Goal: Task Accomplishment & Management: Complete application form

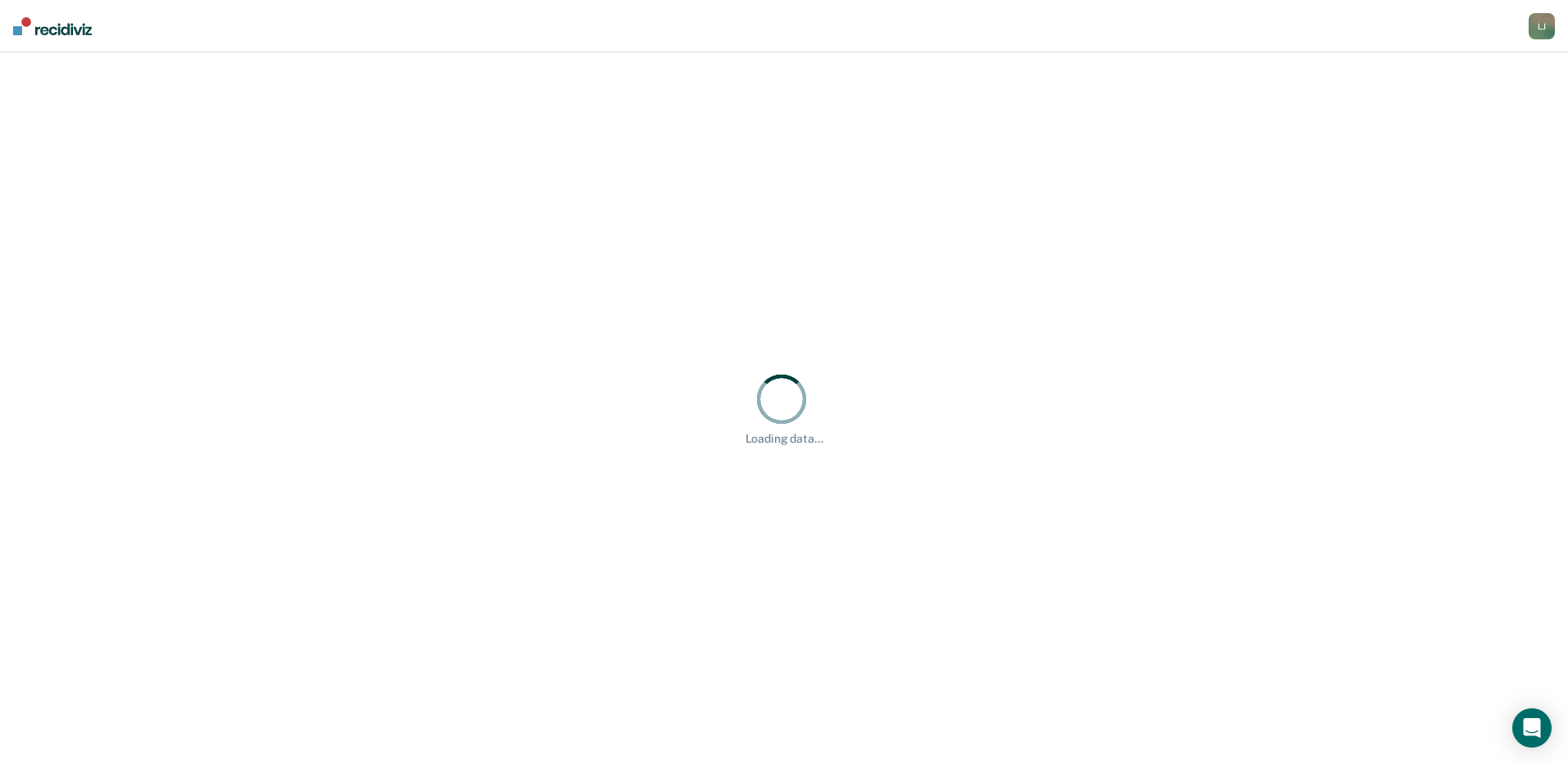
drag, startPoint x: 433, startPoint y: 118, endPoint x: 421, endPoint y: 116, distance: 12.2
click at [433, 118] on div "Loading data..." at bounding box center [784, 407] width 1568 height 711
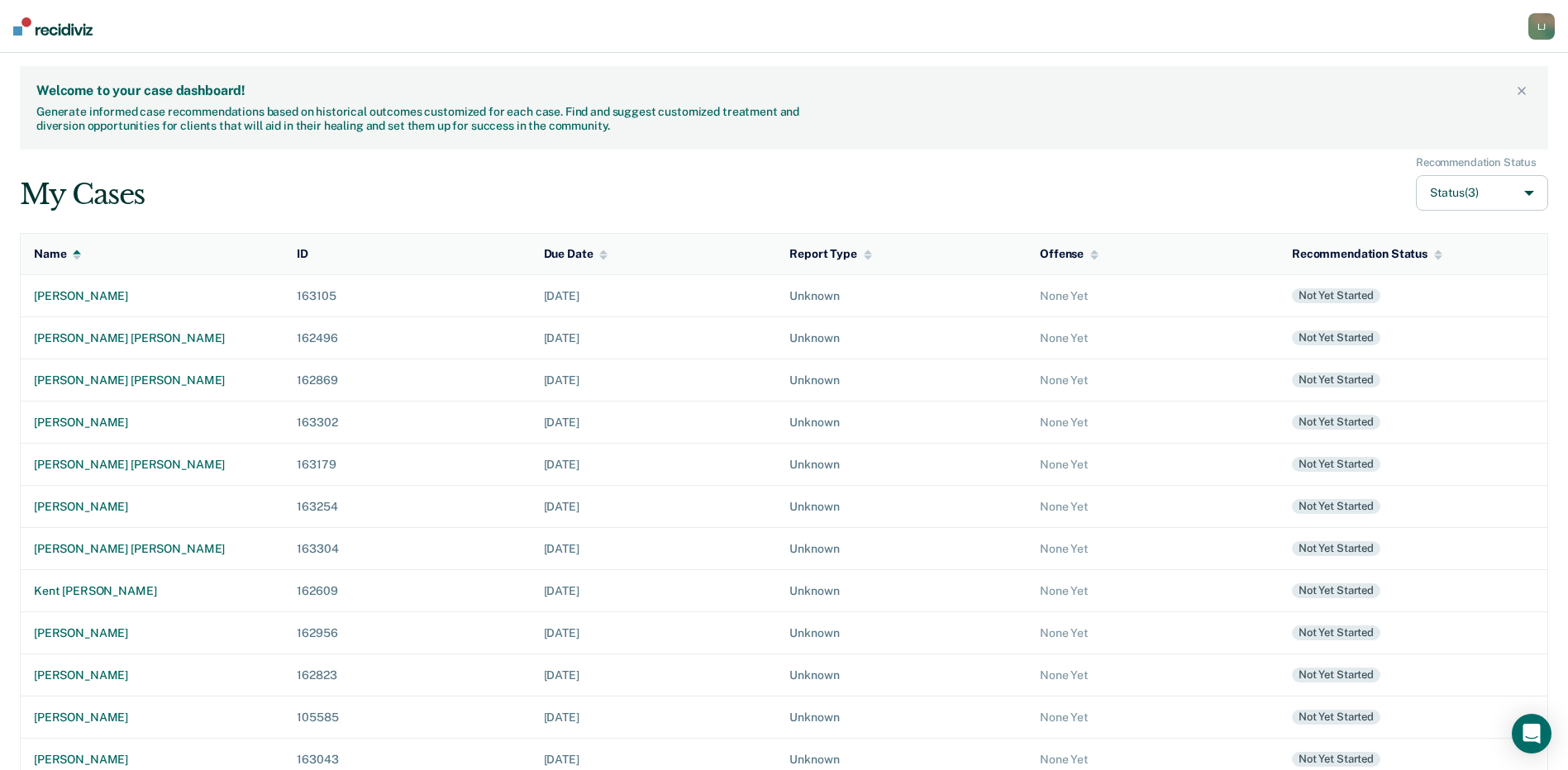
click at [1000, 123] on div "Welcome to your case dashboard! Generate informed case recommendations based on…" at bounding box center [774, 108] width 1476 height 51
click at [112, 373] on div "[PERSON_NAME] [PERSON_NAME]" at bounding box center [152, 380] width 236 height 14
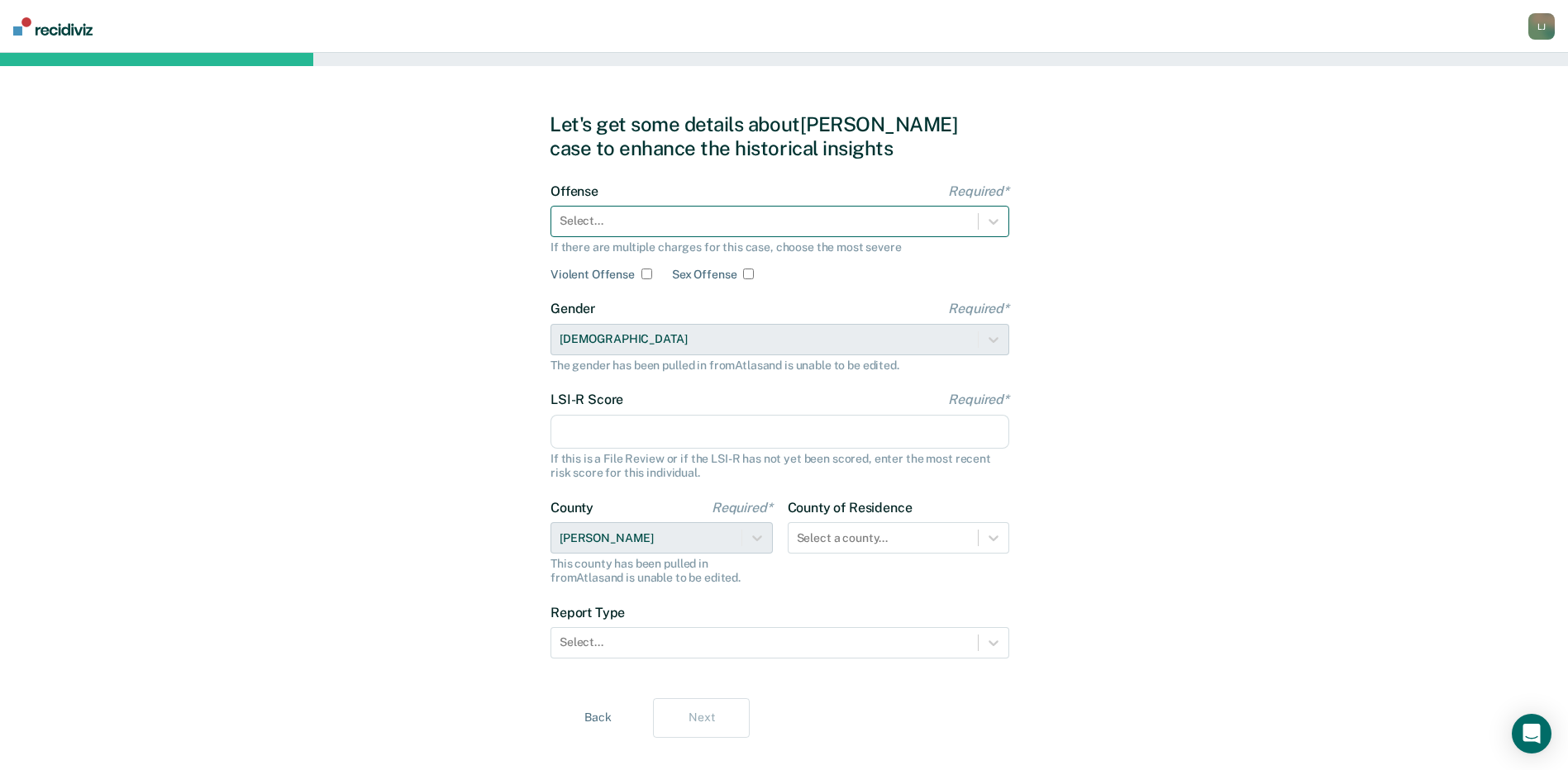
click at [618, 222] on div at bounding box center [765, 221] width 410 height 18
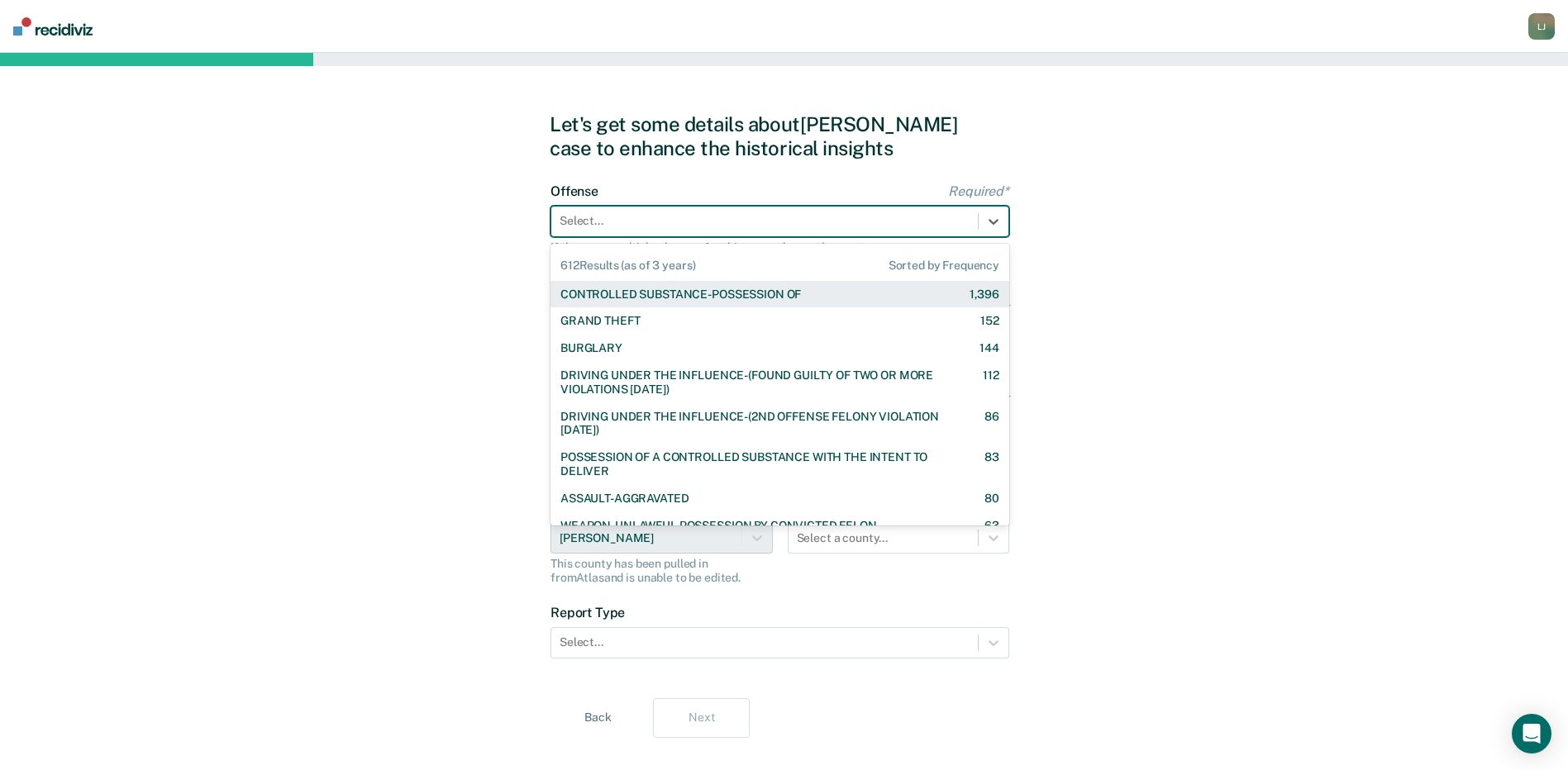
click at [633, 292] on div "CONTROLLED SUBSTANCE-POSSESSION OF" at bounding box center [681, 294] width 240 height 14
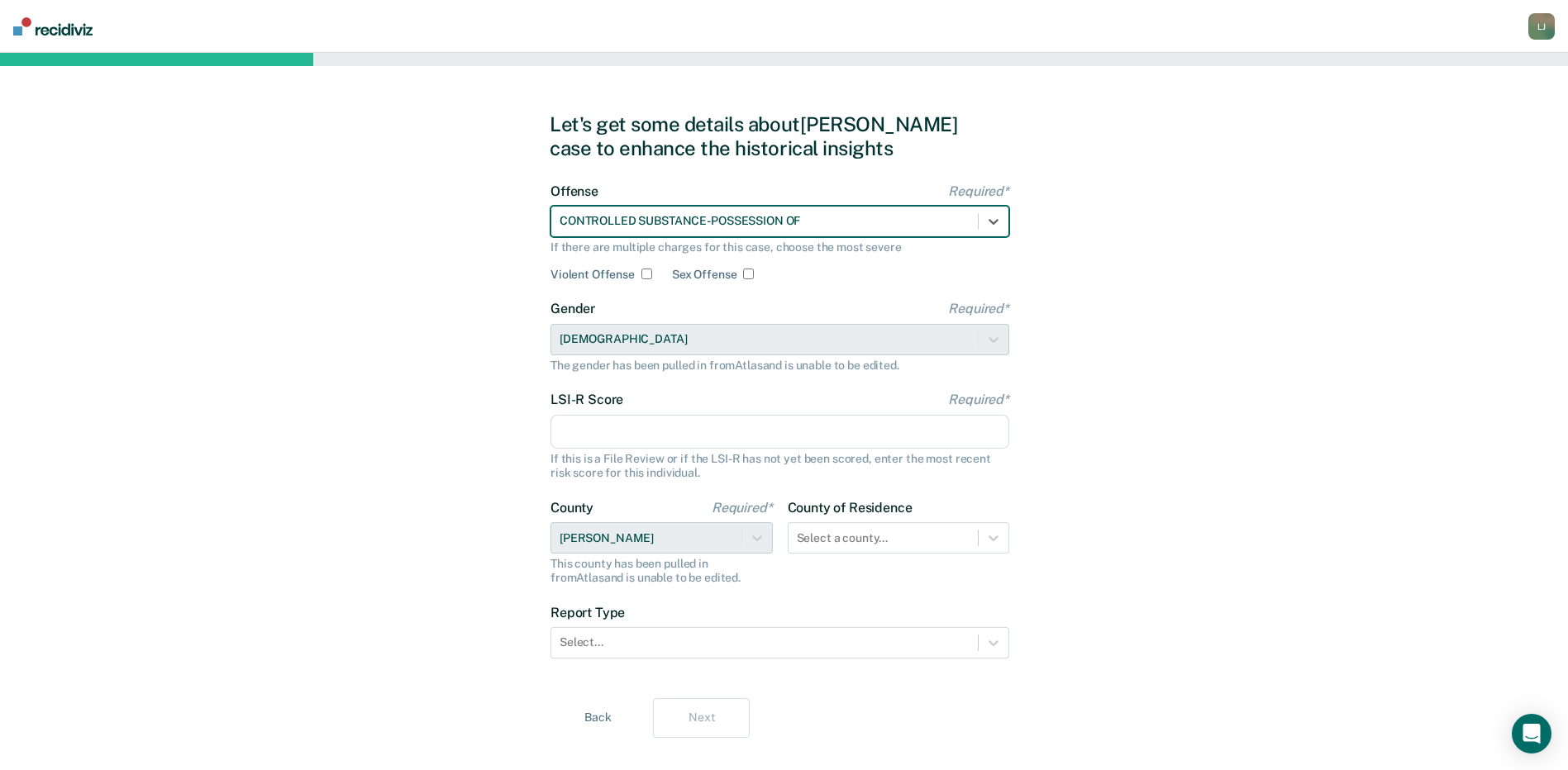
click at [609, 434] on input "LSI-R Score Required*" at bounding box center [780, 432] width 459 height 35
click at [643, 437] on input "LSI-R Score Required*" at bounding box center [780, 432] width 459 height 35
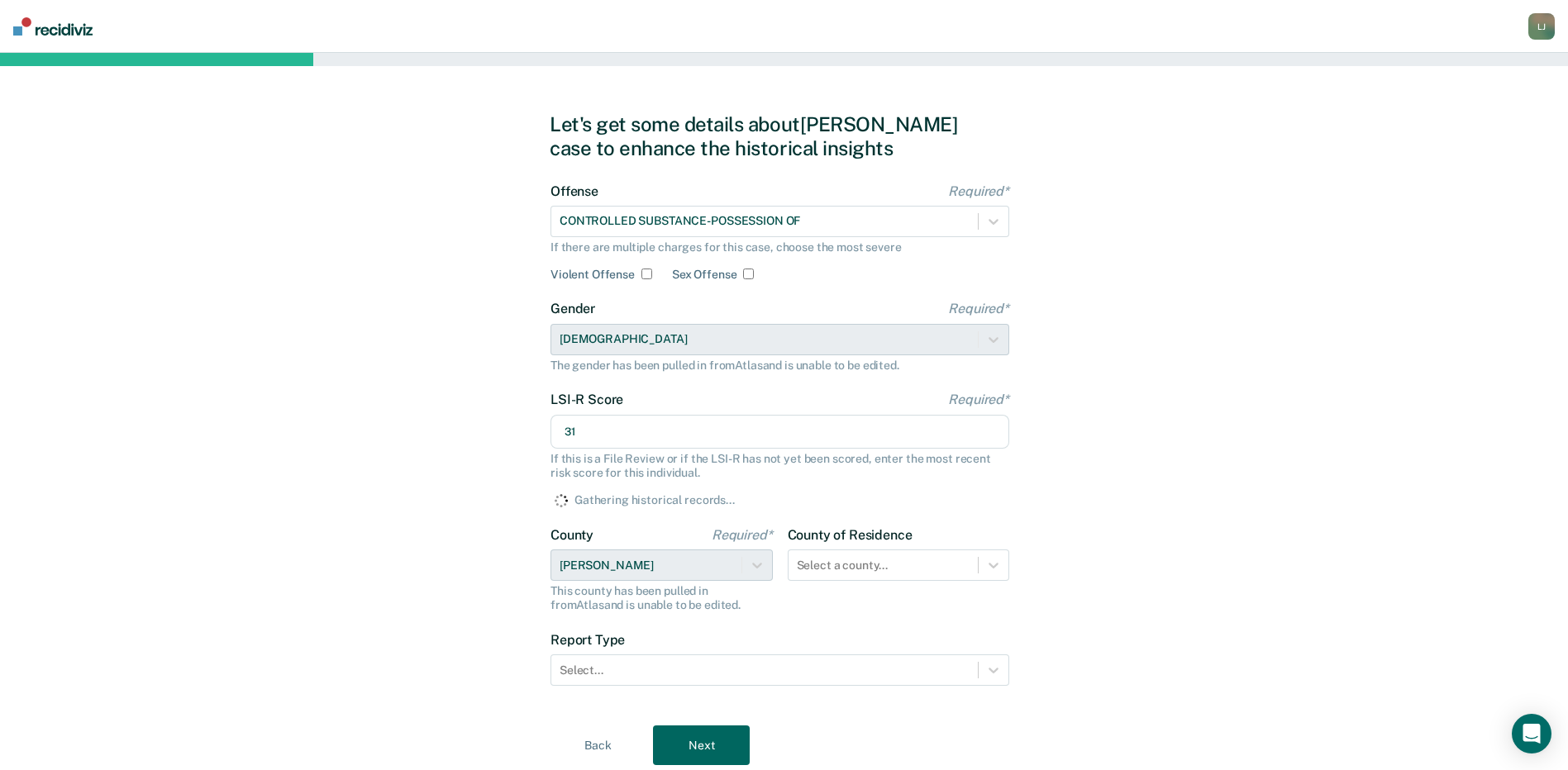
type input "31"
drag, startPoint x: 1166, startPoint y: 400, endPoint x: 1111, endPoint y: 470, distance: 89.0
click at [1166, 400] on div "Let's get some details about [PERSON_NAME] case to enhance the historical insig…" at bounding box center [784, 438] width 1568 height 772
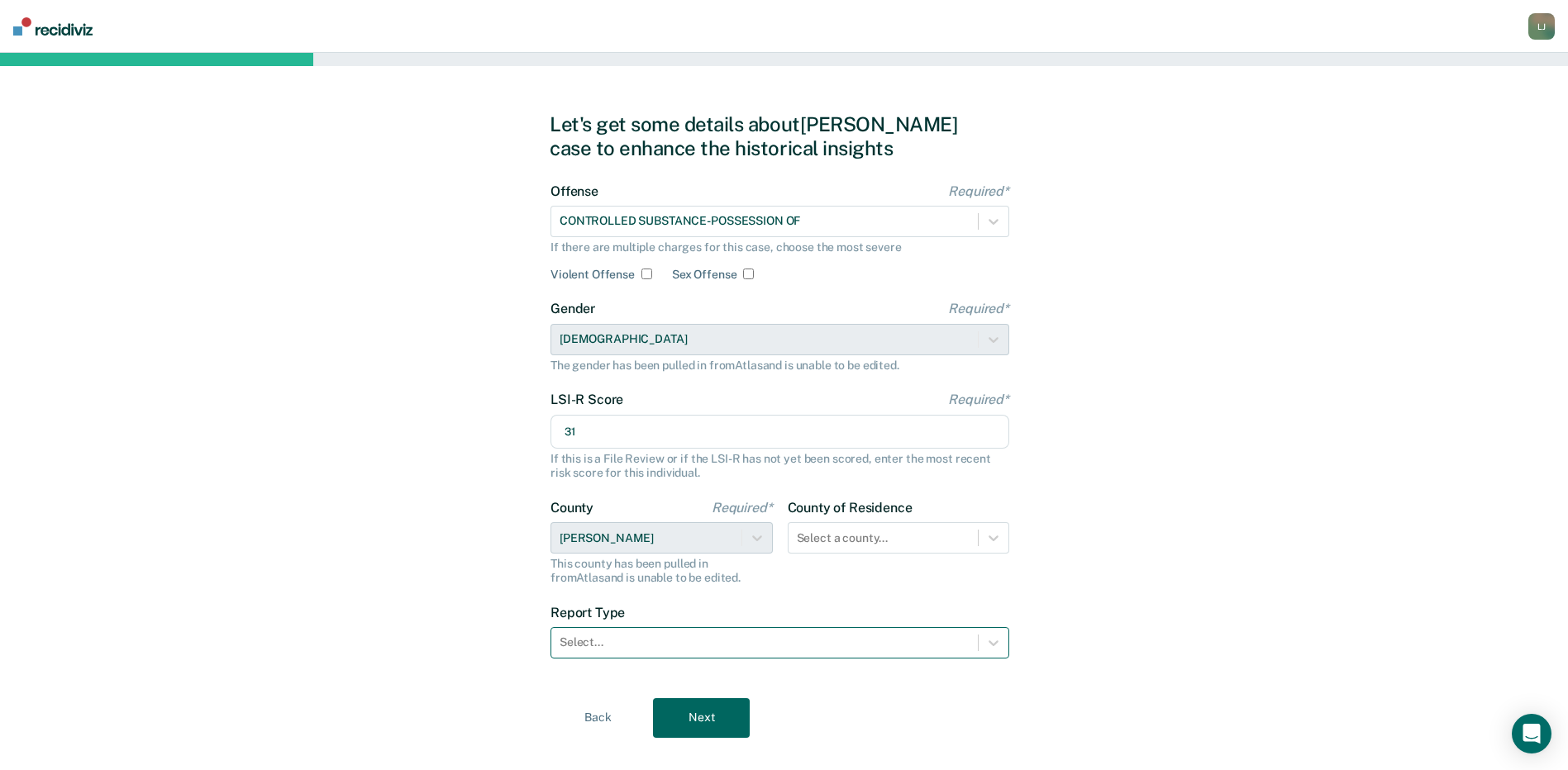
click at [665, 656] on div "Select..." at bounding box center [780, 642] width 459 height 31
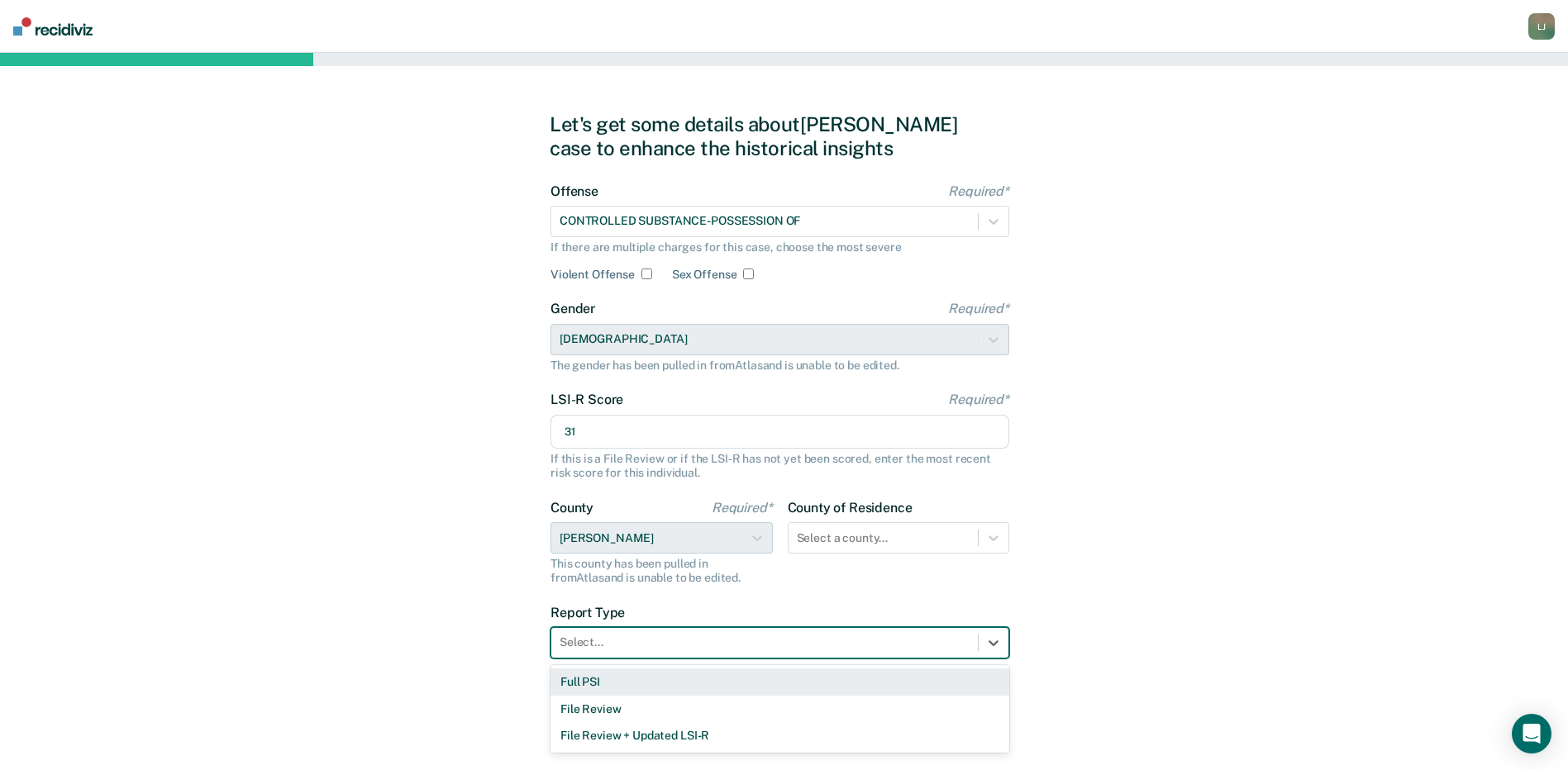
click at [595, 685] on div "Full PSI" at bounding box center [780, 682] width 459 height 27
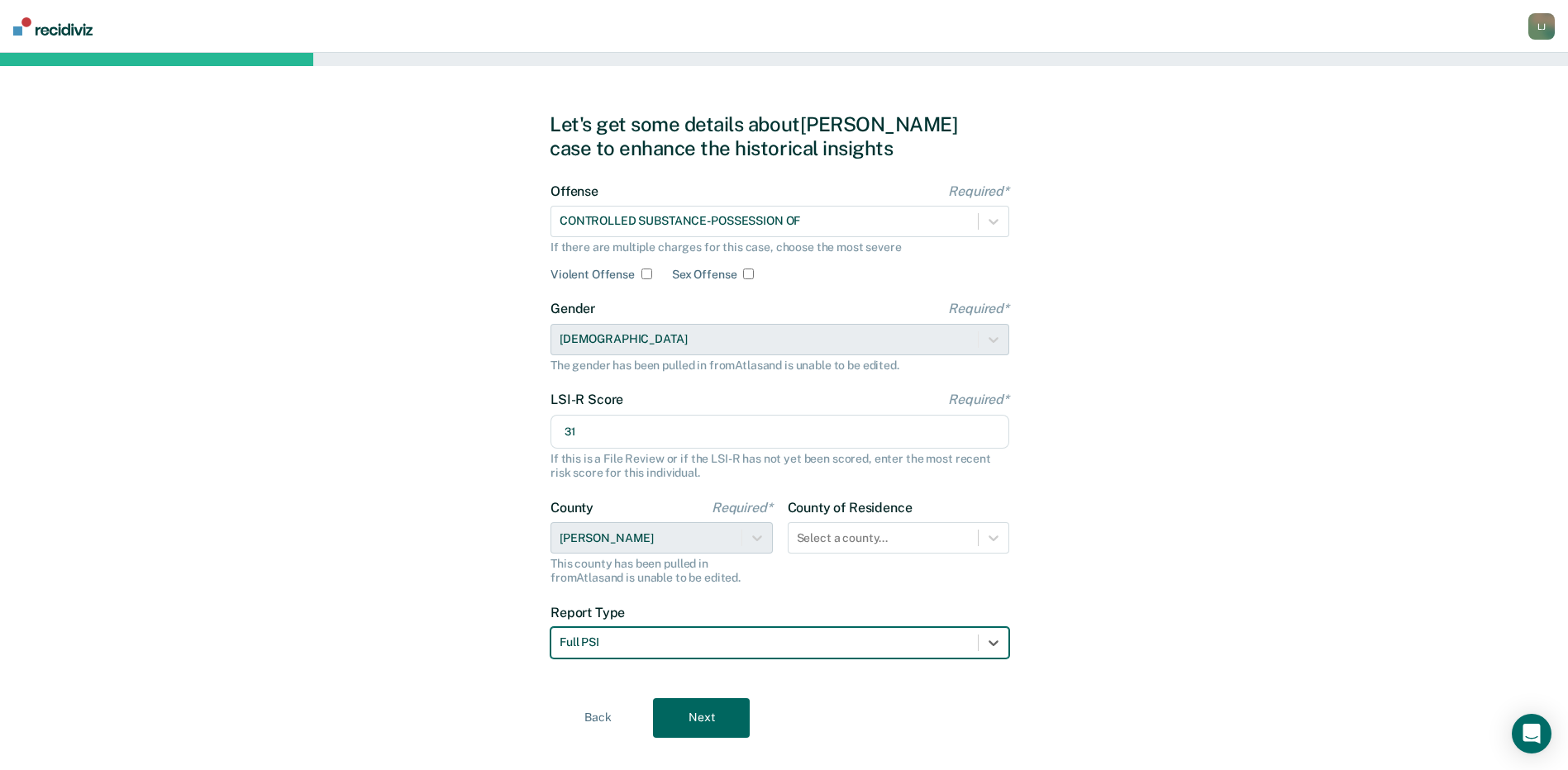
click at [722, 712] on button "Next" at bounding box center [701, 718] width 97 height 40
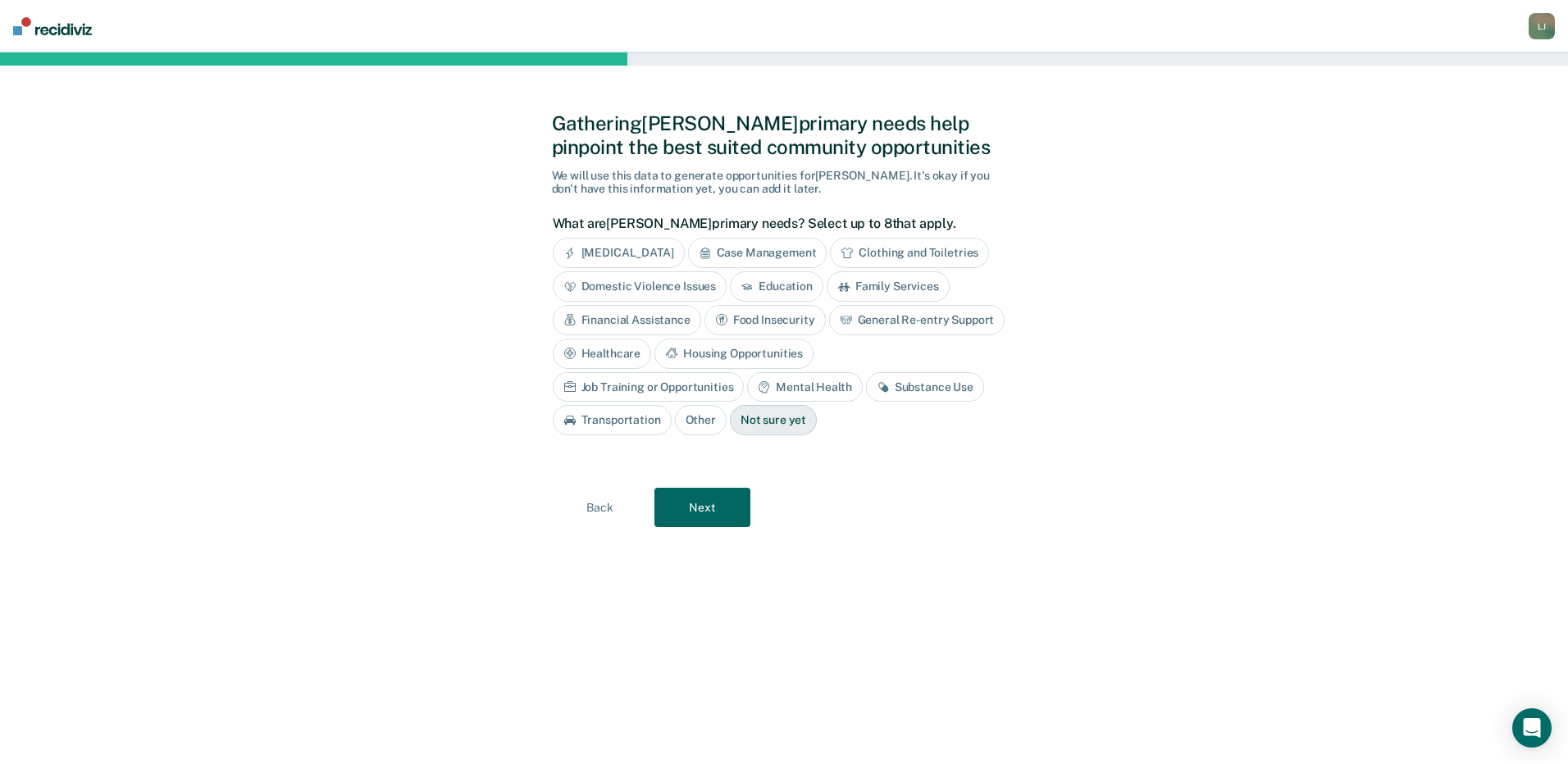
click at [730, 417] on div "Not sure yet" at bounding box center [773, 420] width 87 height 30
click at [721, 512] on button "Next" at bounding box center [702, 507] width 96 height 39
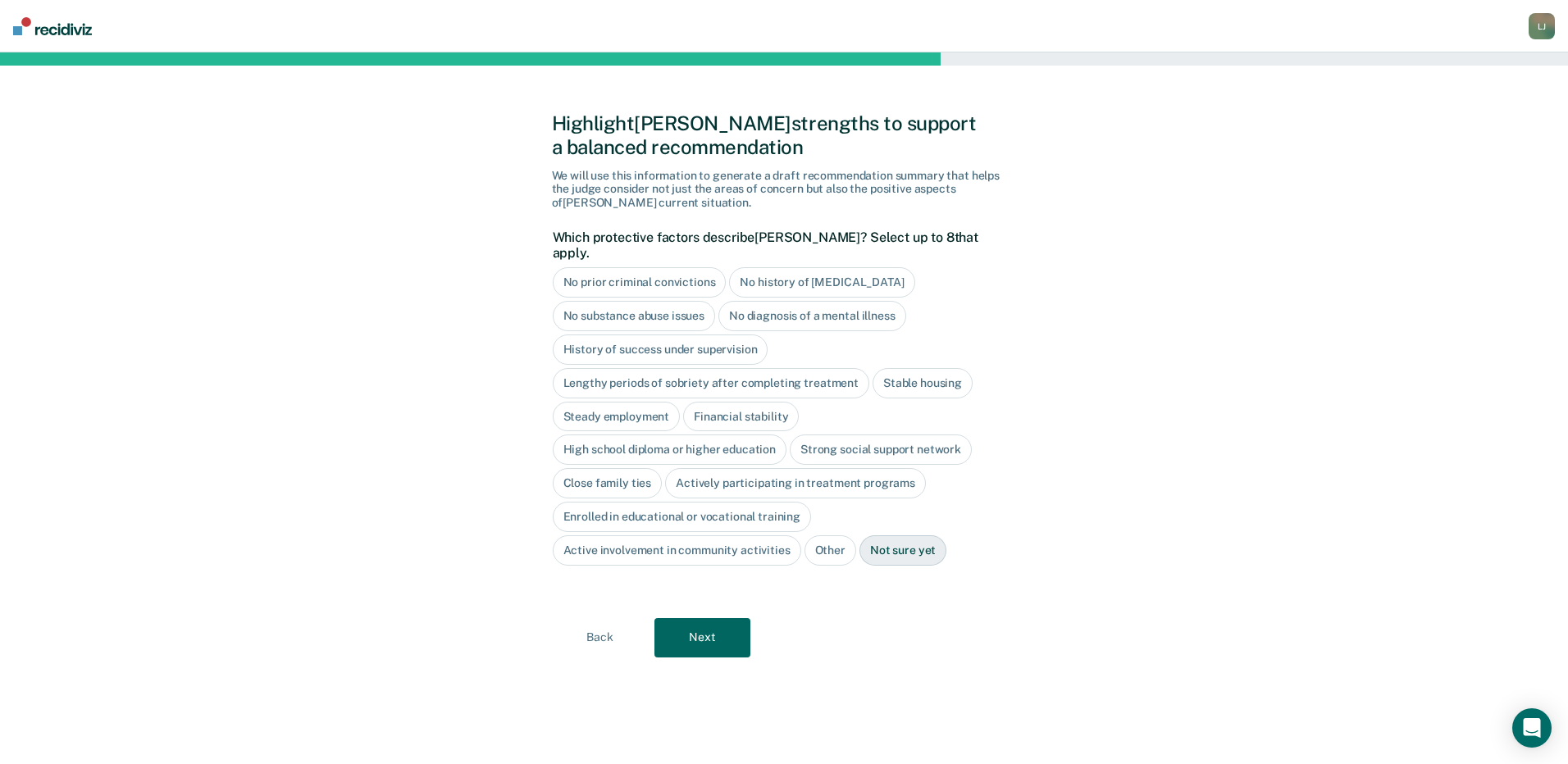
click at [903, 535] on div "Not sure yet" at bounding box center [902, 550] width 87 height 30
click at [726, 618] on button "Next" at bounding box center [702, 637] width 96 height 39
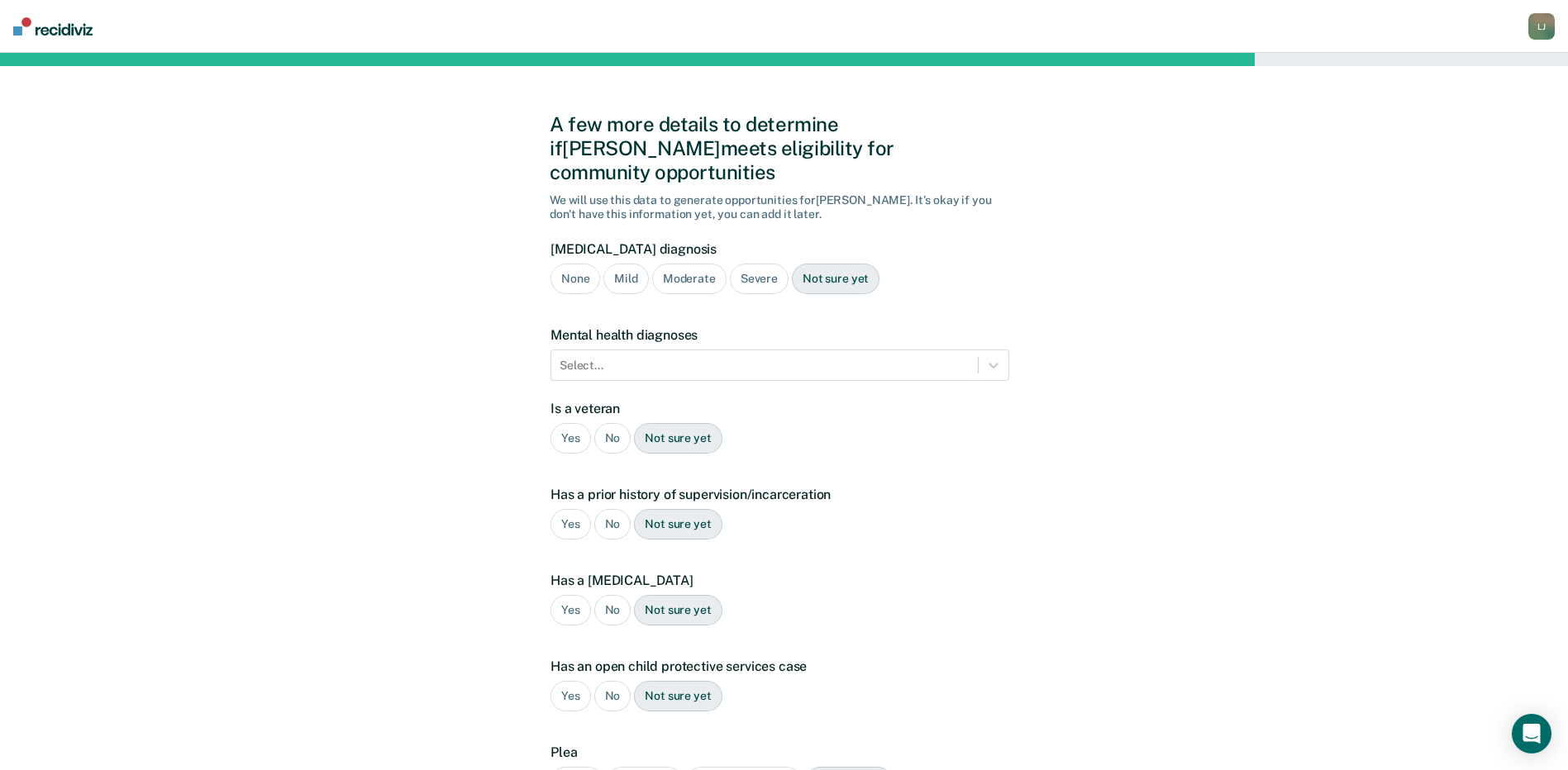
click at [770, 263] on div "Severe" at bounding box center [759, 278] width 58 height 30
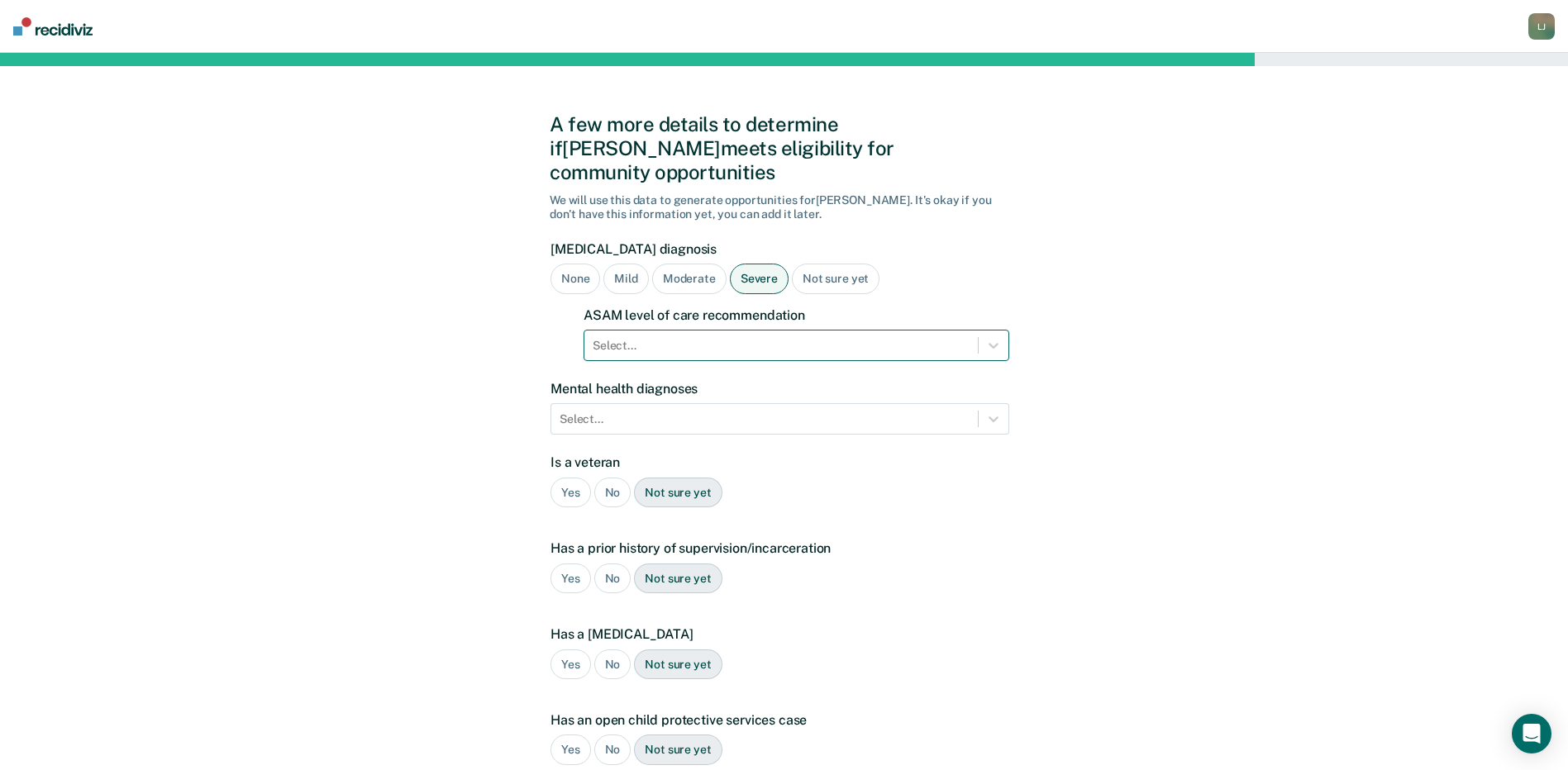
click at [662, 337] on div at bounding box center [781, 345] width 377 height 18
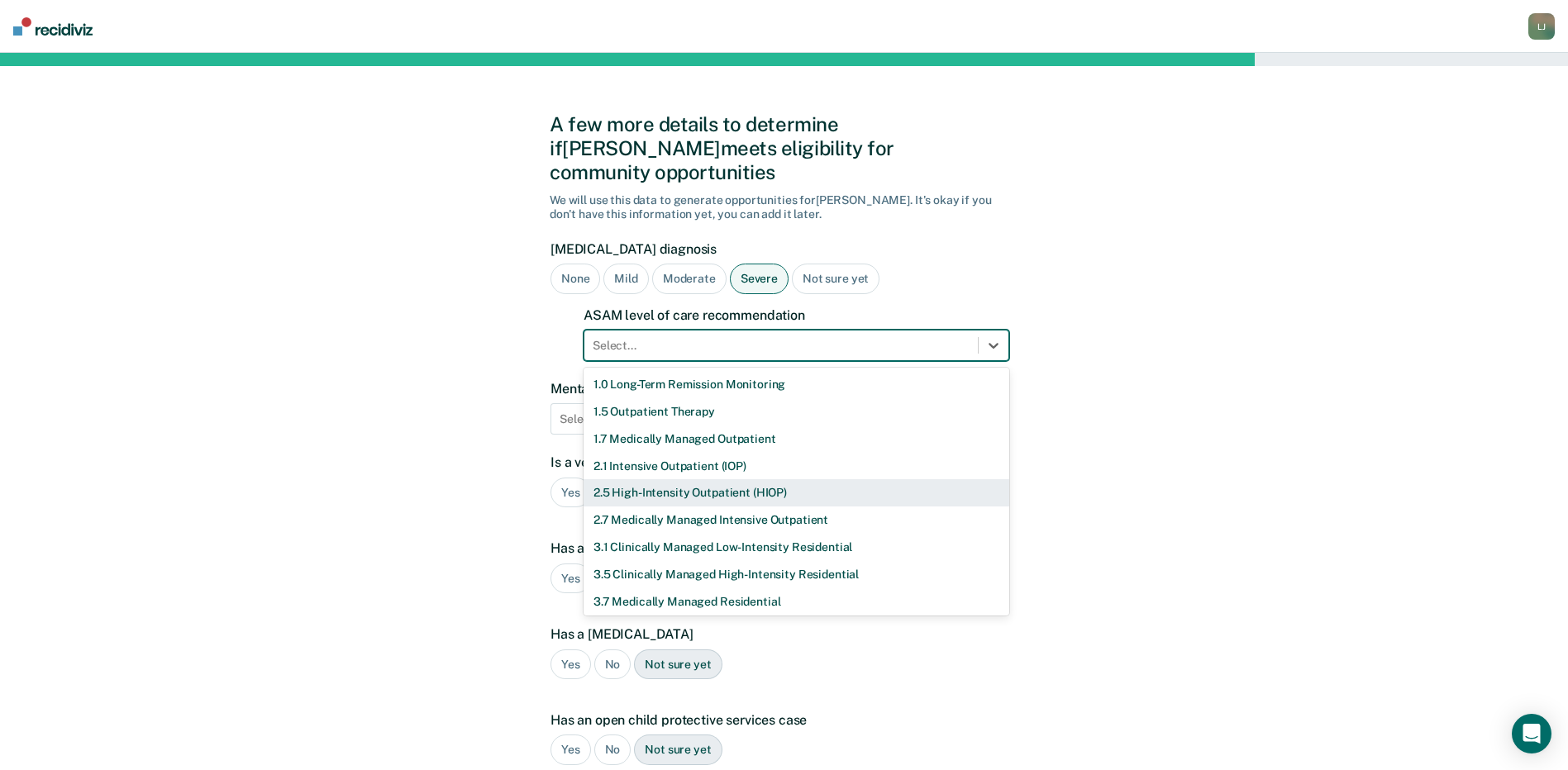
click at [648, 479] on div "2.5 High-Intensity Outpatient (HIOP)" at bounding box center [796, 492] width 426 height 27
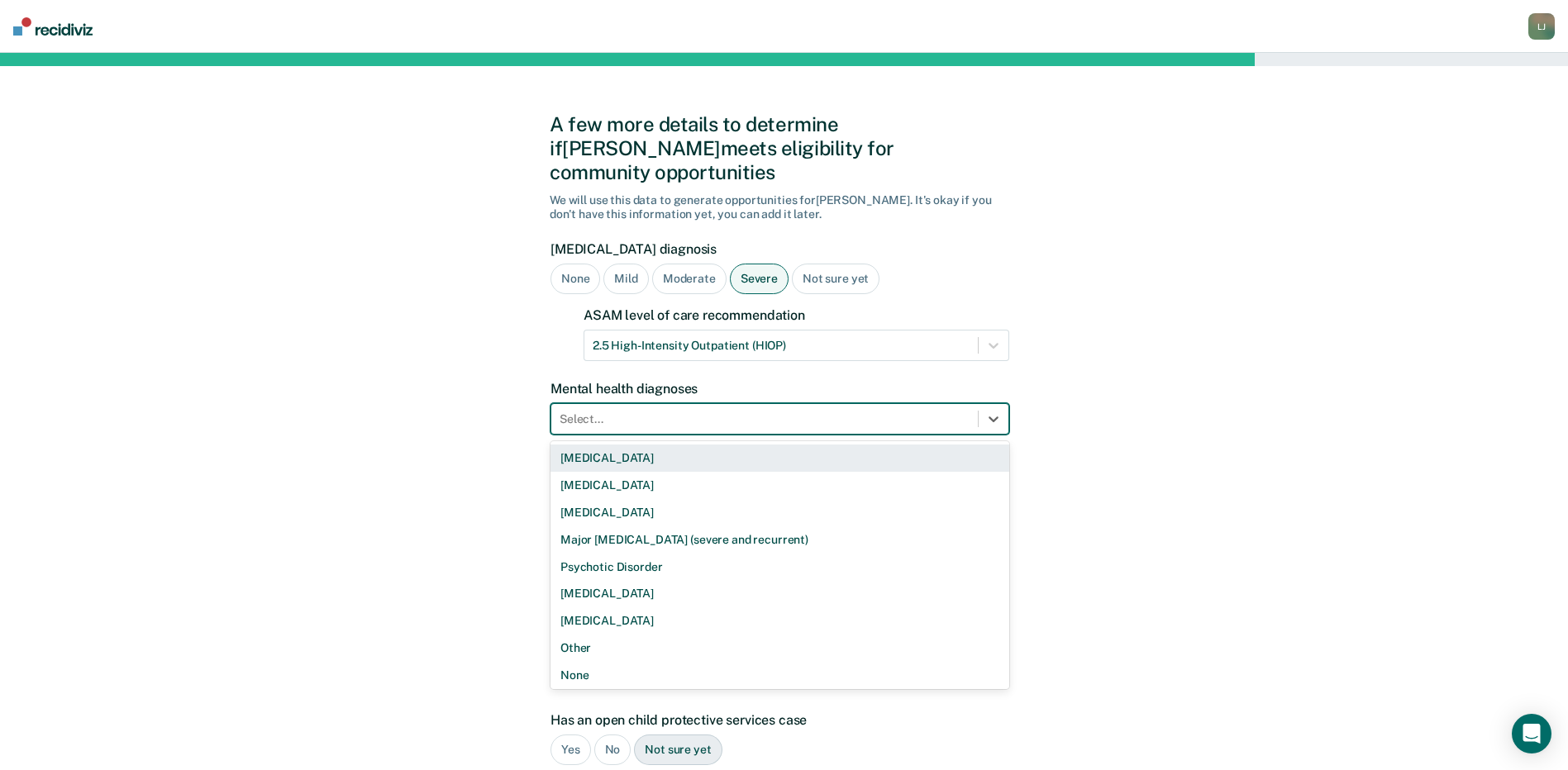
click at [588, 410] on div at bounding box center [765, 419] width 410 height 18
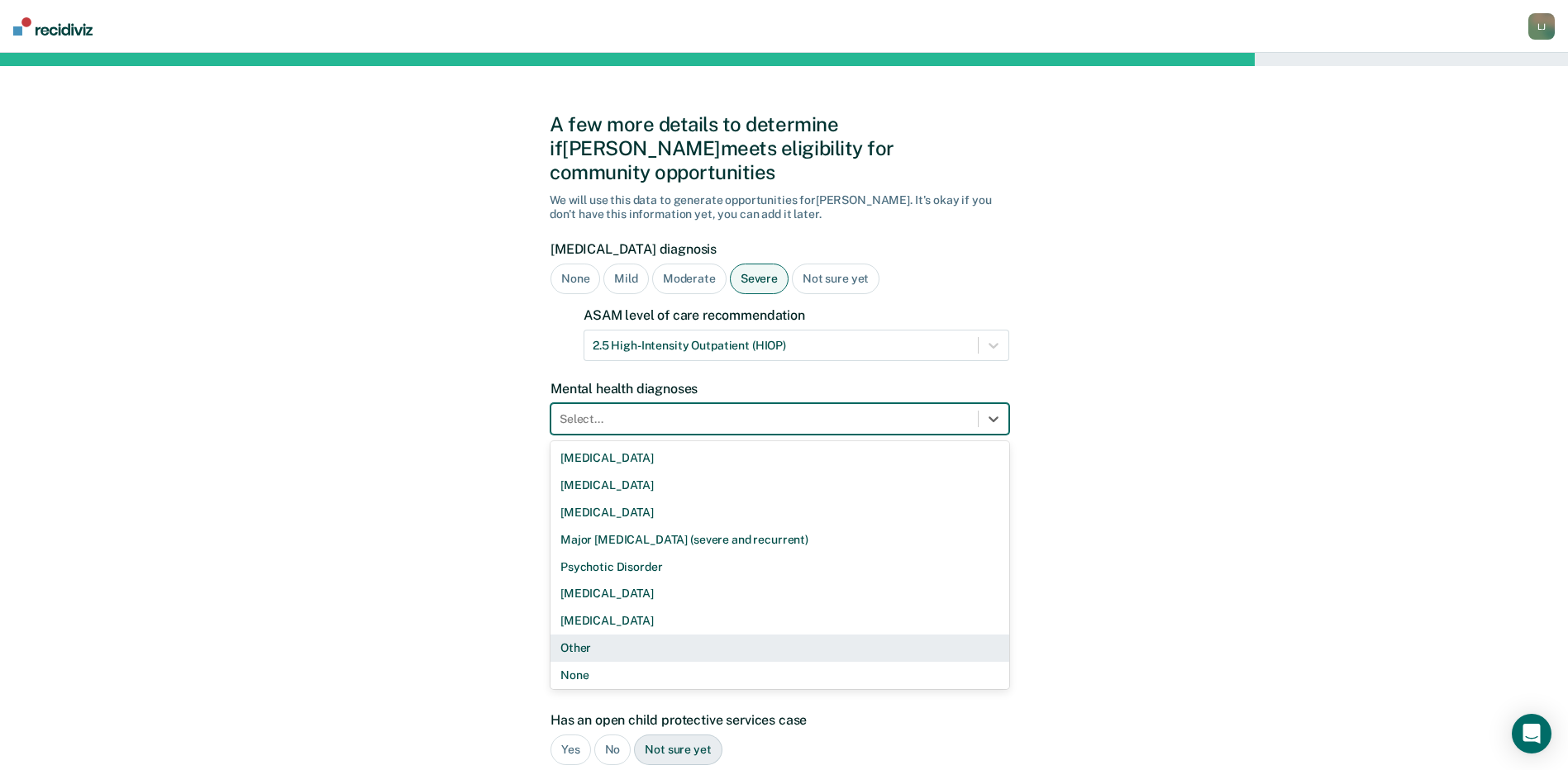
click at [591, 635] on div "Other" at bounding box center [780, 648] width 459 height 27
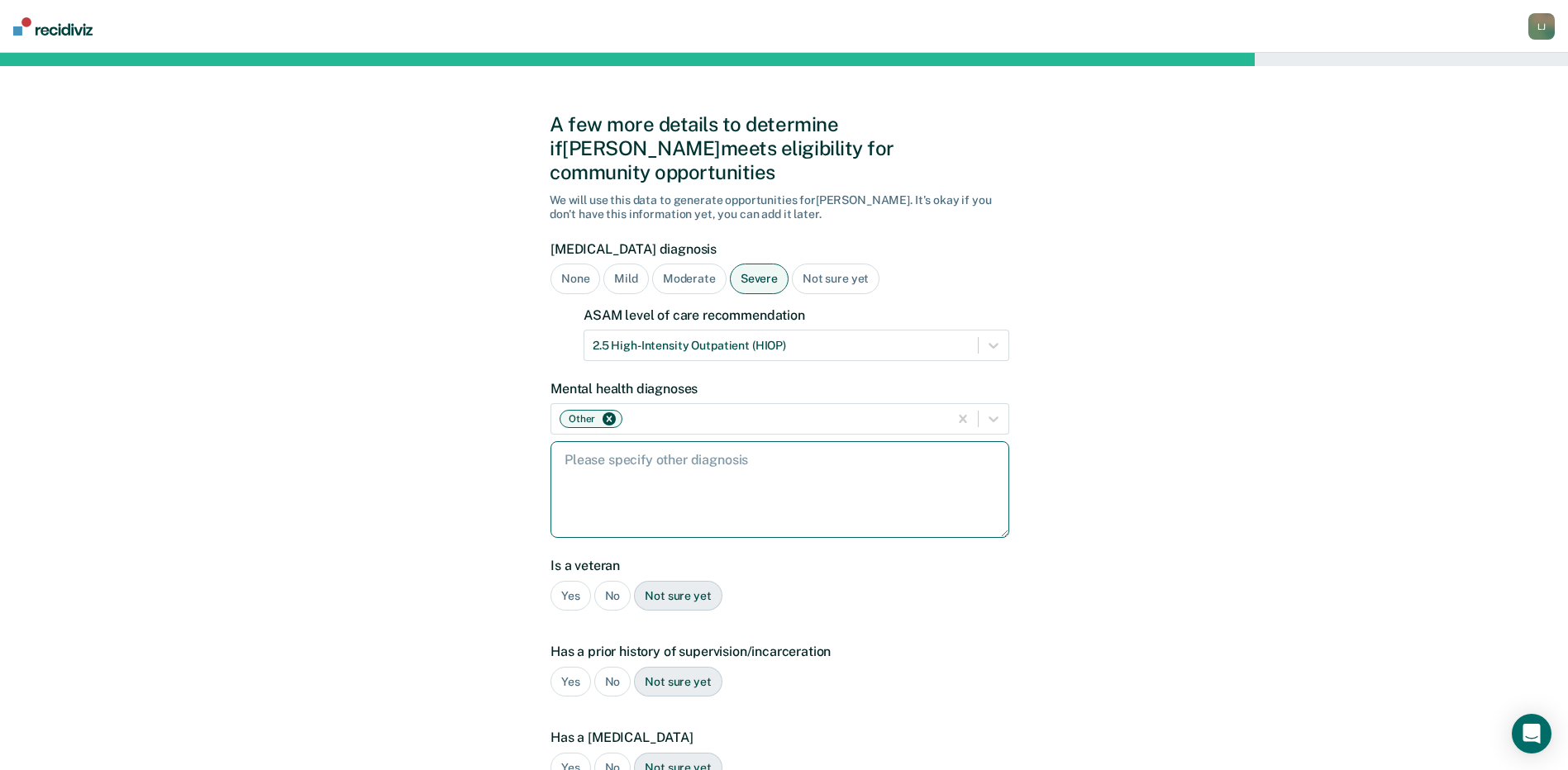
click at [614, 458] on textarea at bounding box center [780, 489] width 459 height 96
type textarea "[MEDICAL_DATA] and anxiety"
click at [615, 580] on div "No" at bounding box center [613, 596] width 37 height 30
click at [580, 667] on div "Yes" at bounding box center [571, 682] width 41 height 30
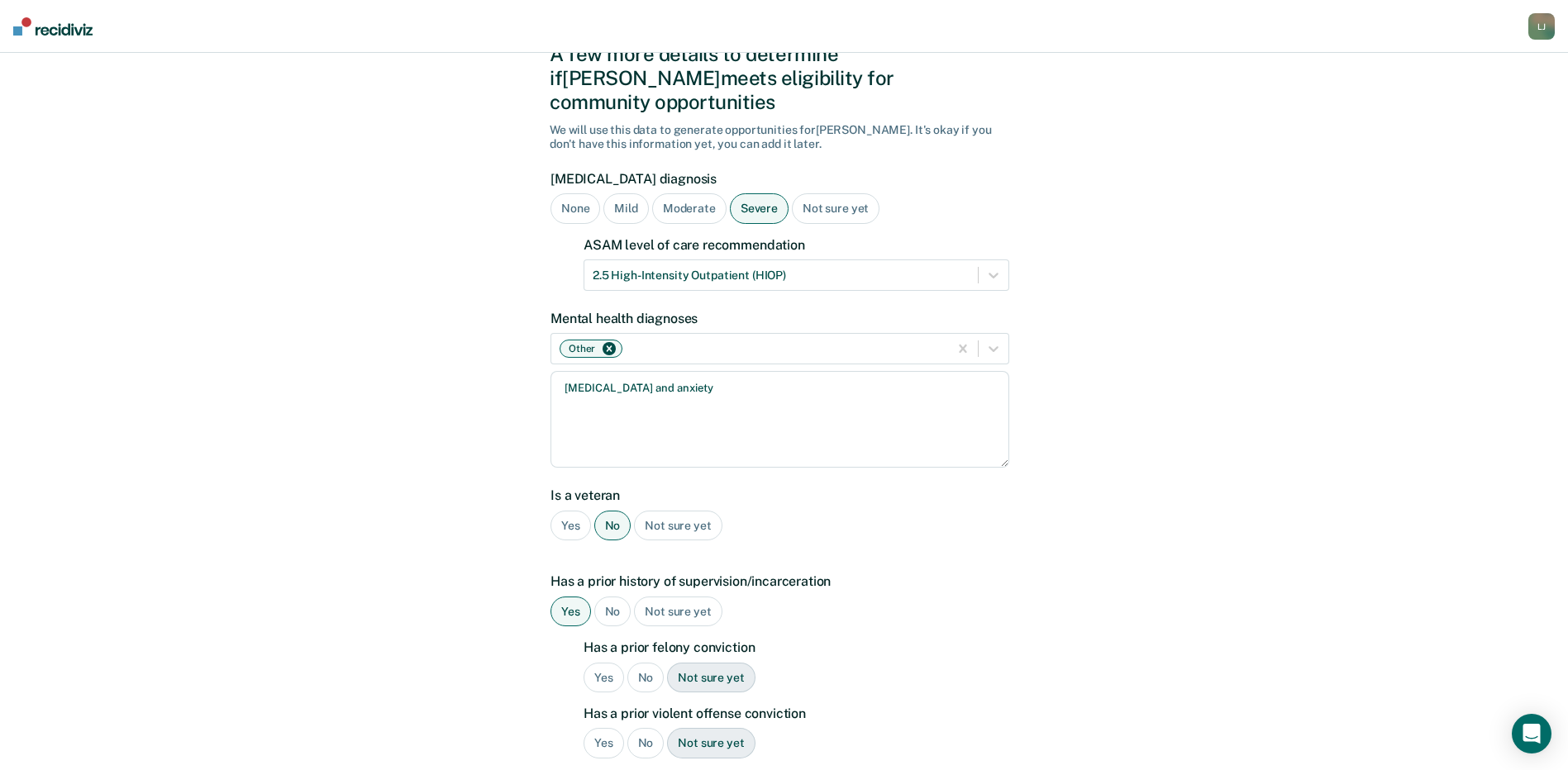
scroll to position [165, 0]
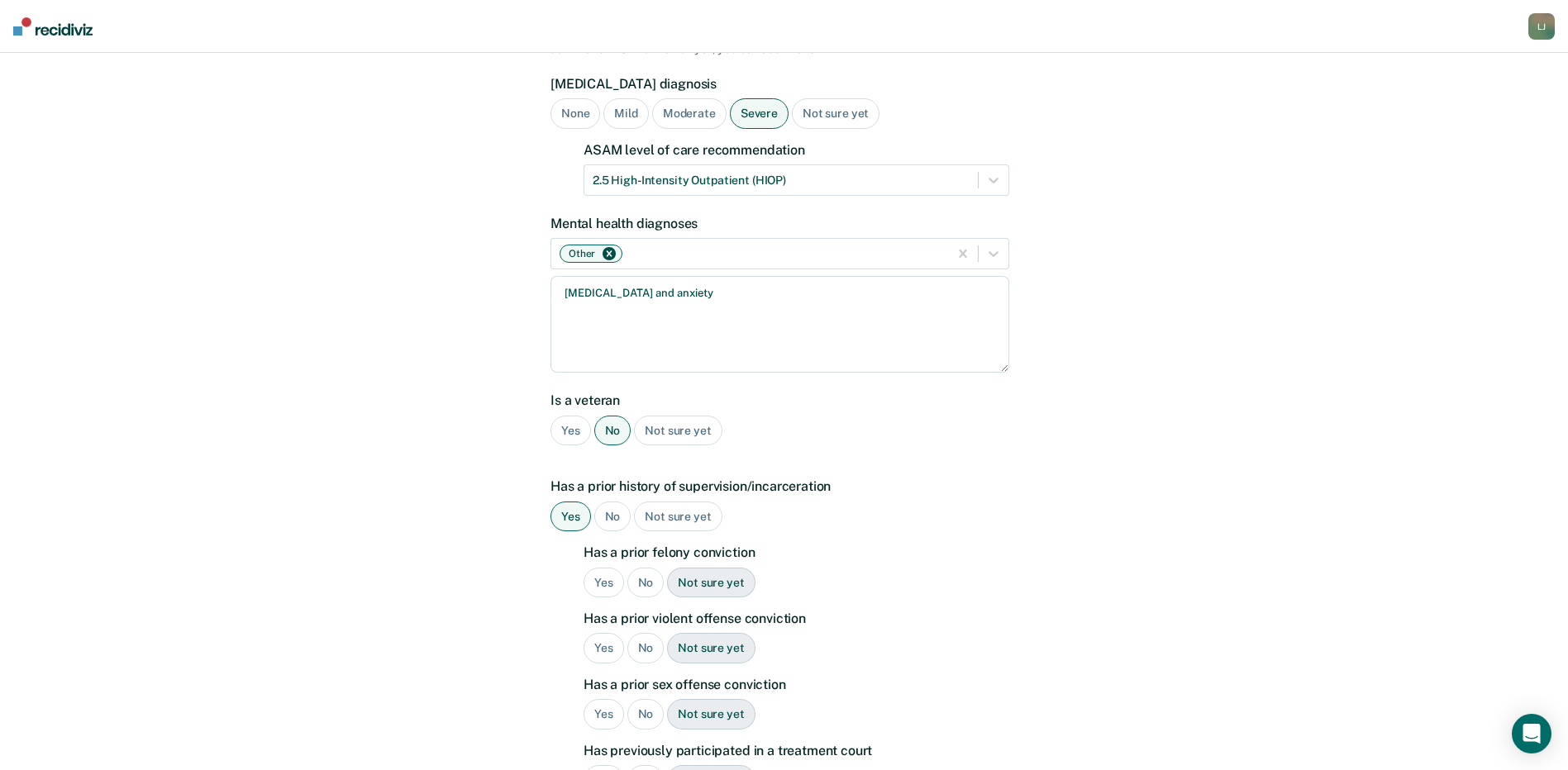
click at [616, 568] on div "Yes" at bounding box center [604, 583] width 41 height 30
click at [596, 633] on div "Yes" at bounding box center [604, 648] width 41 height 30
click at [644, 633] on div "No" at bounding box center [646, 648] width 37 height 30
click at [599, 633] on div "Yes" at bounding box center [604, 648] width 41 height 30
click at [600, 699] on div "Yes" at bounding box center [604, 714] width 41 height 30
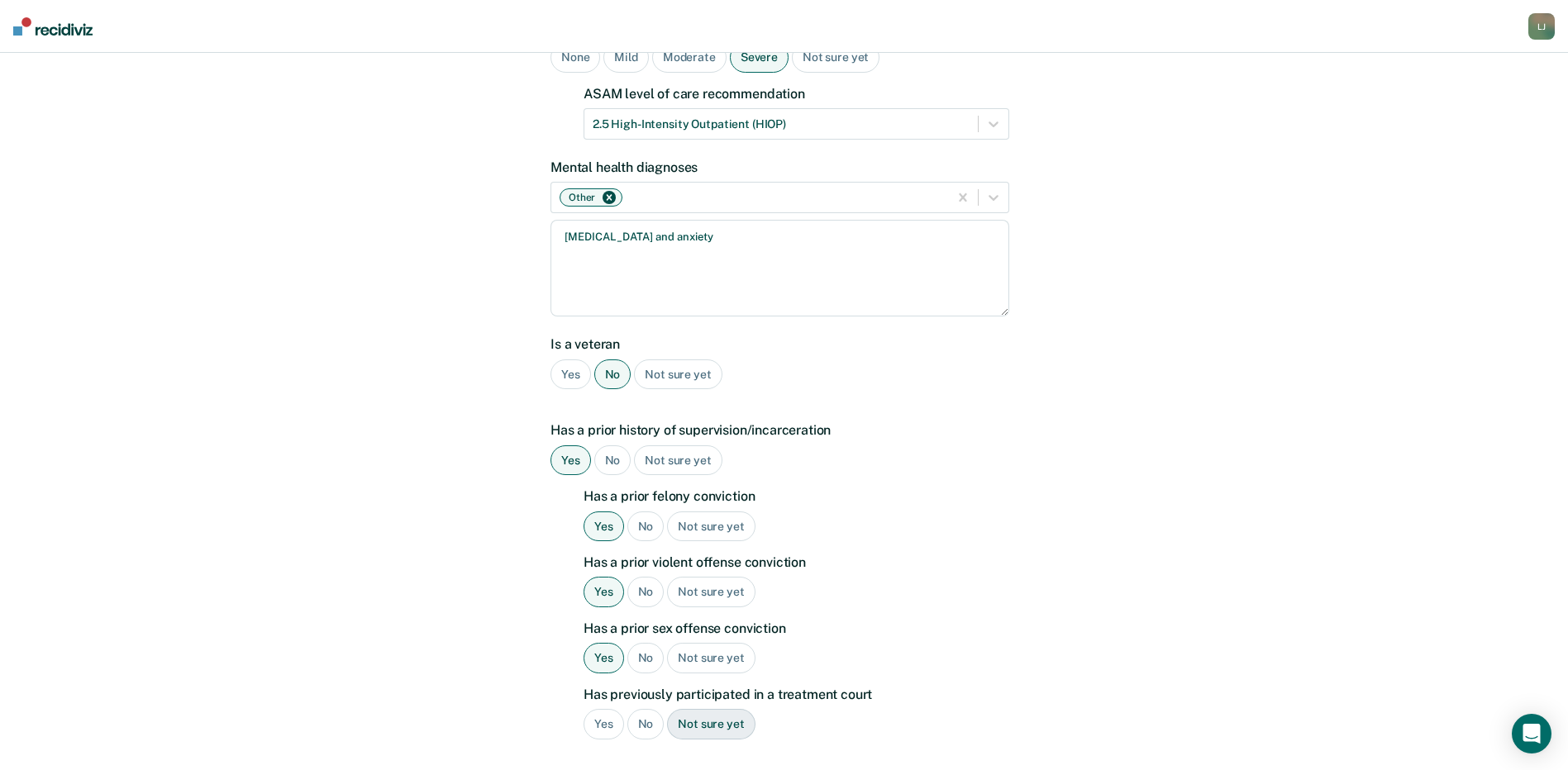
scroll to position [248, 0]
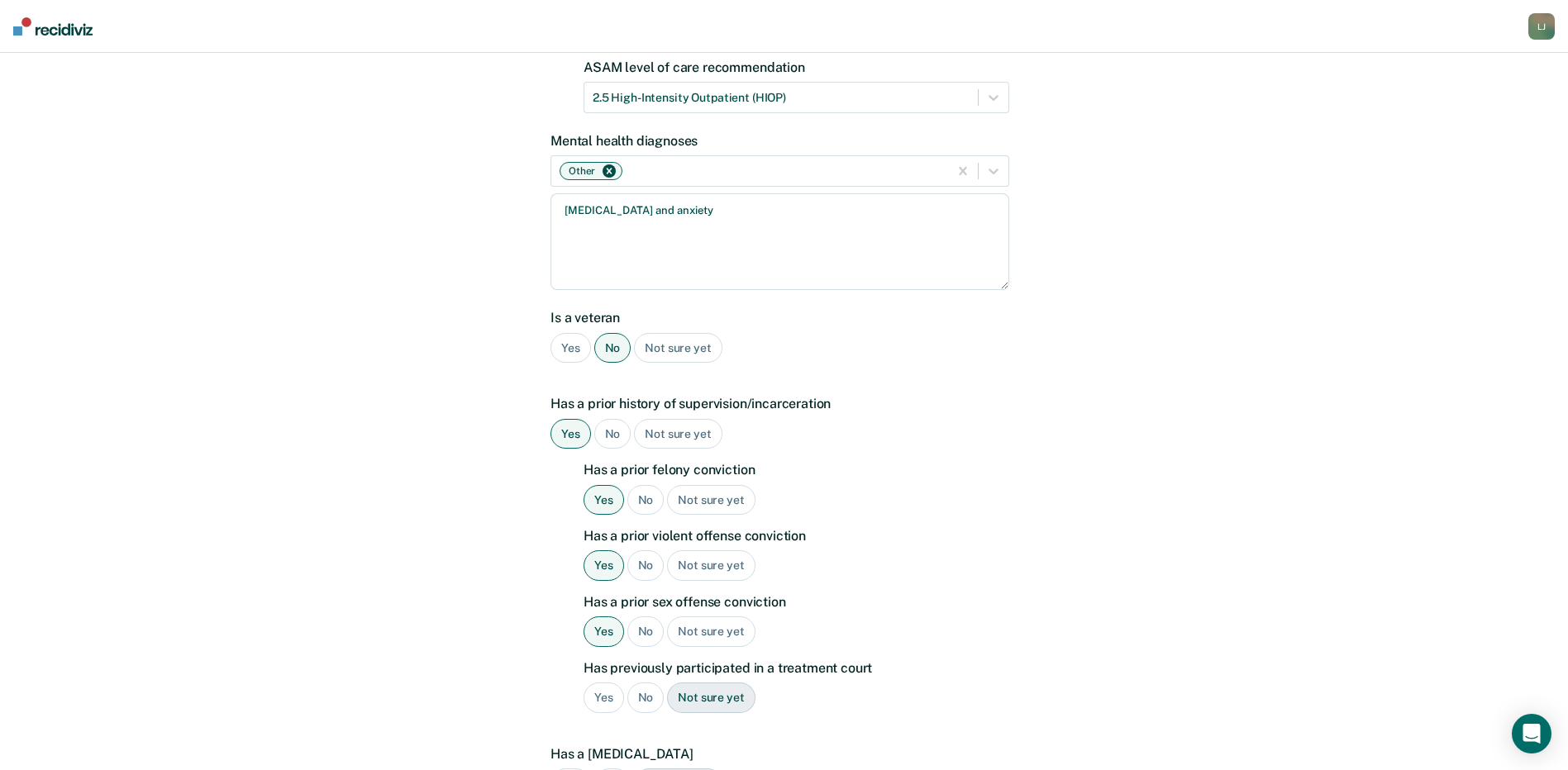
click at [643, 682] on div "No" at bounding box center [646, 697] width 37 height 30
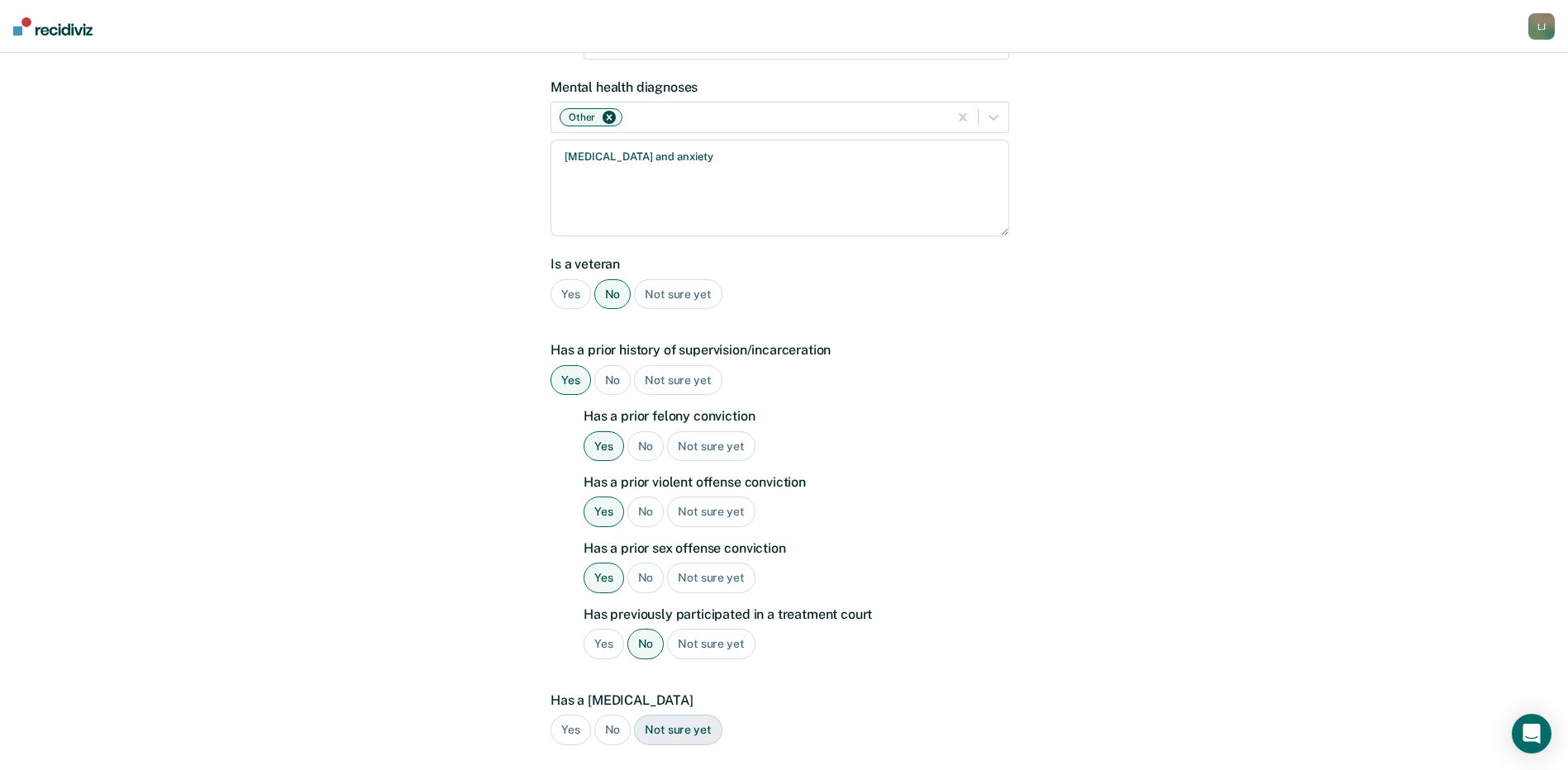
scroll to position [331, 0]
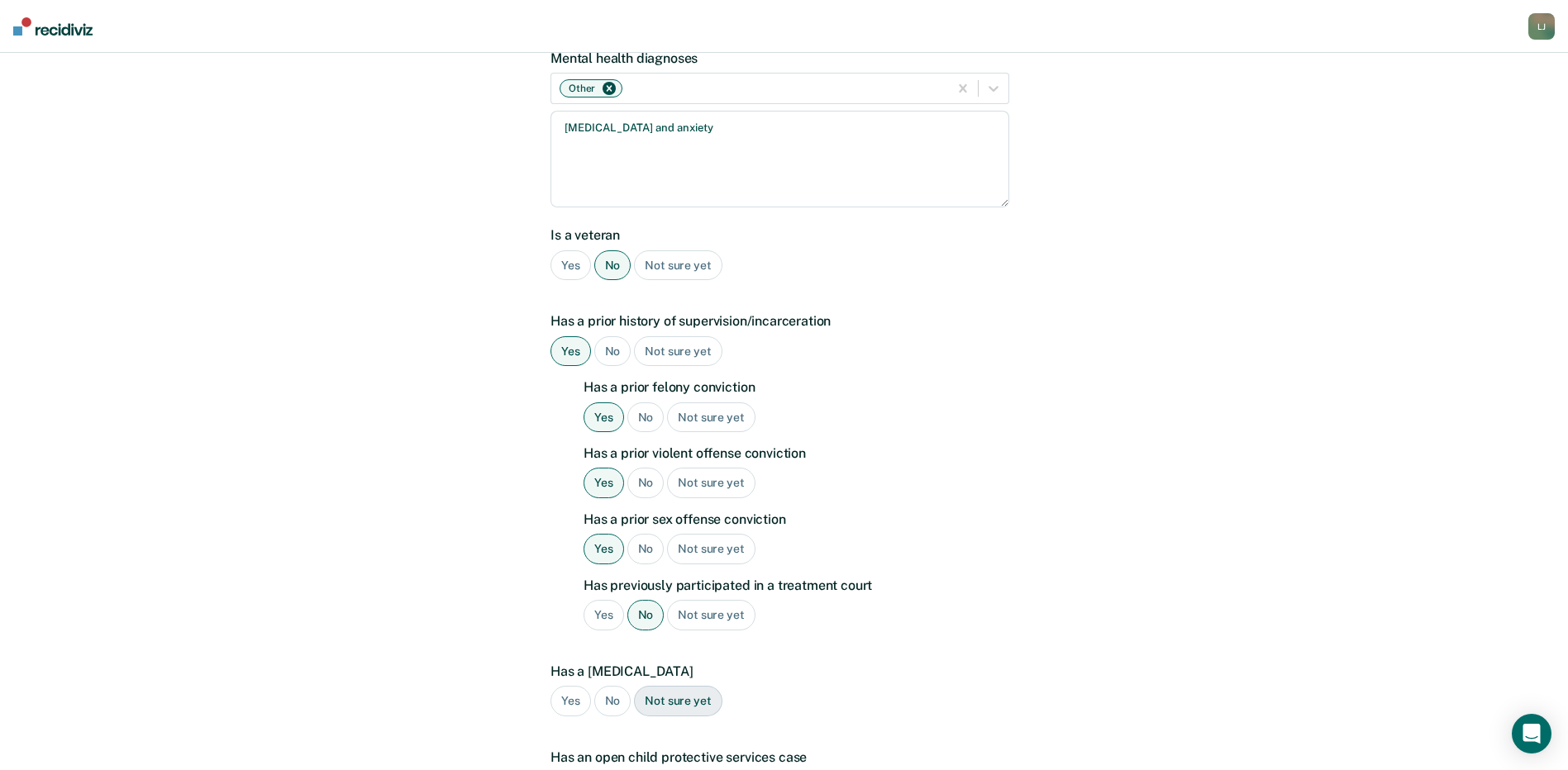
click at [598, 685] on div "No" at bounding box center [613, 701] width 37 height 30
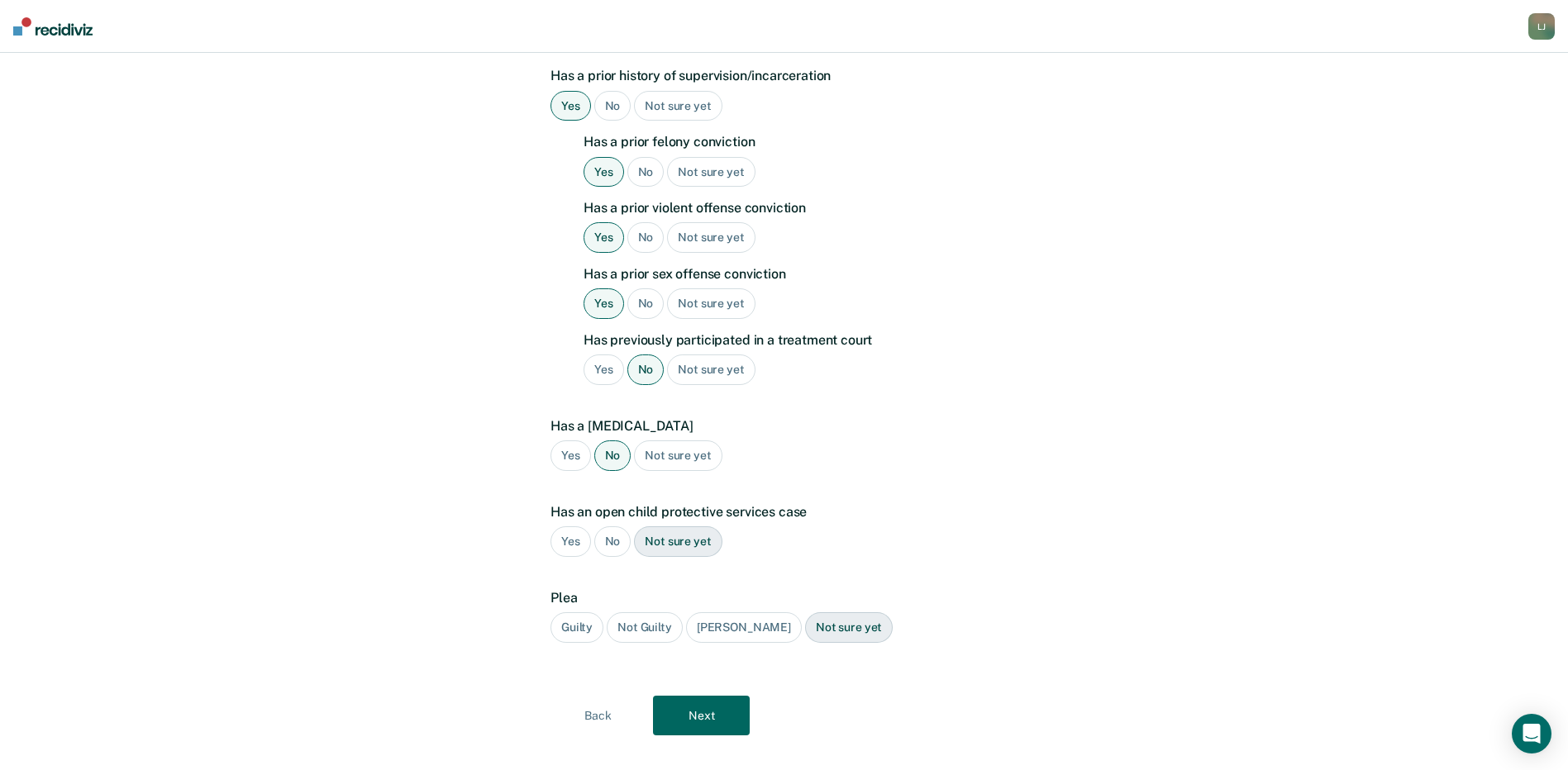
scroll to position [576, 0]
click at [613, 525] on div "No" at bounding box center [613, 541] width 37 height 30
drag, startPoint x: 574, startPoint y: 597, endPoint x: 693, endPoint y: 679, distance: 144.5
click at [575, 611] on div "Guilty" at bounding box center [577, 626] width 52 height 30
click at [710, 697] on button "Next" at bounding box center [701, 714] width 97 height 40
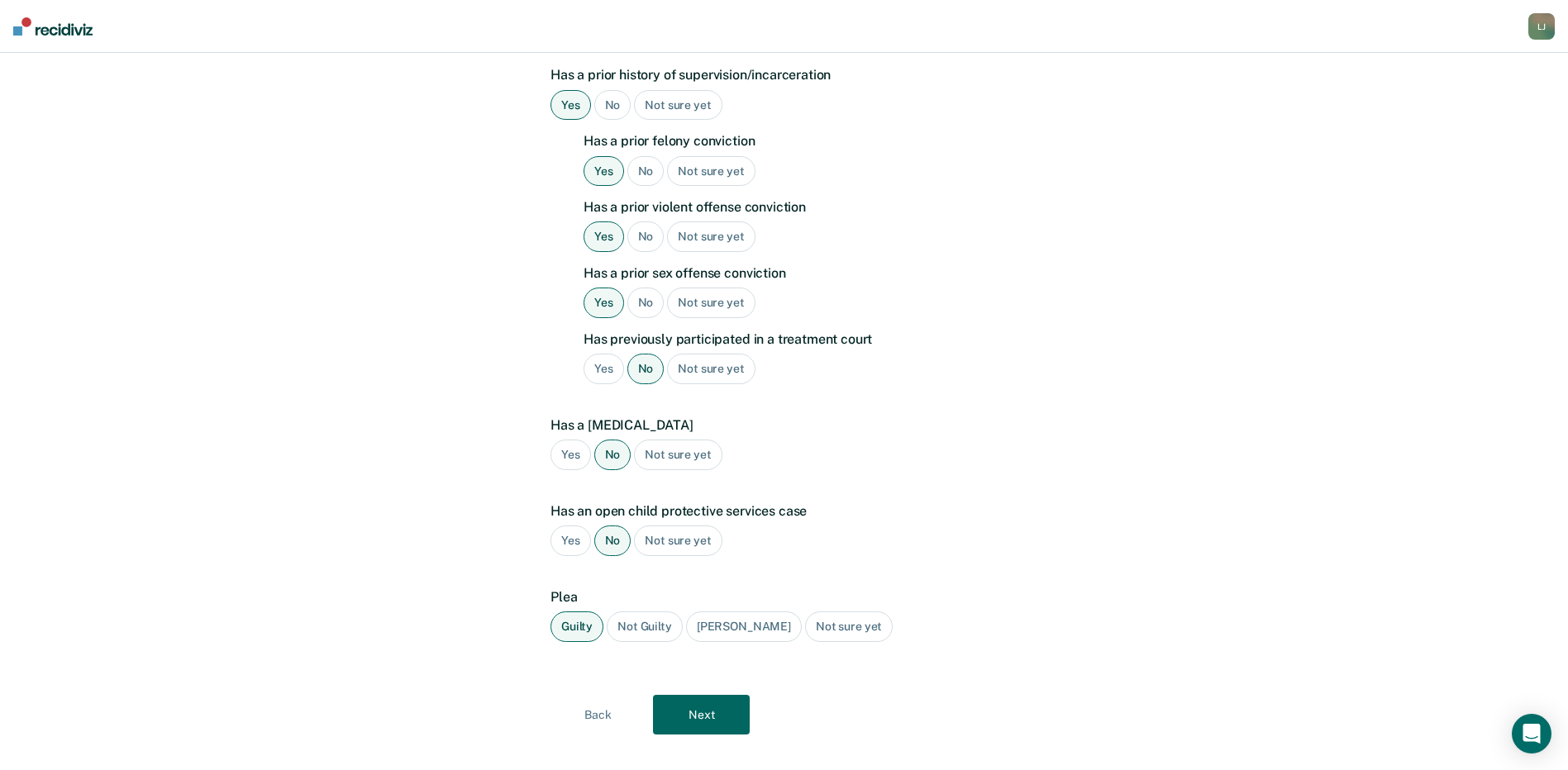
scroll to position [0, 0]
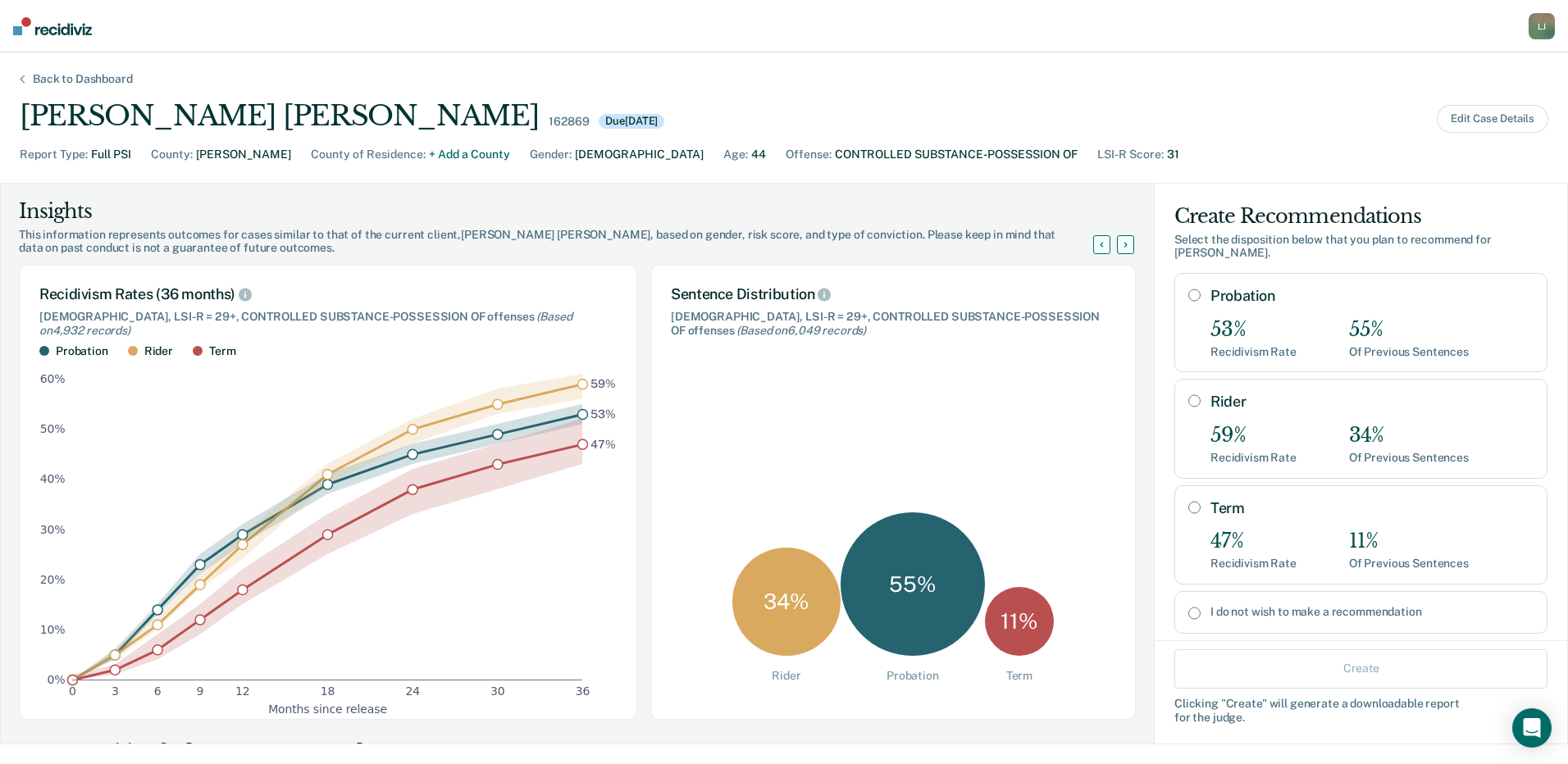
click at [1188, 395] on input "Rider" at bounding box center [1194, 401] width 13 height 13
radio input "true"
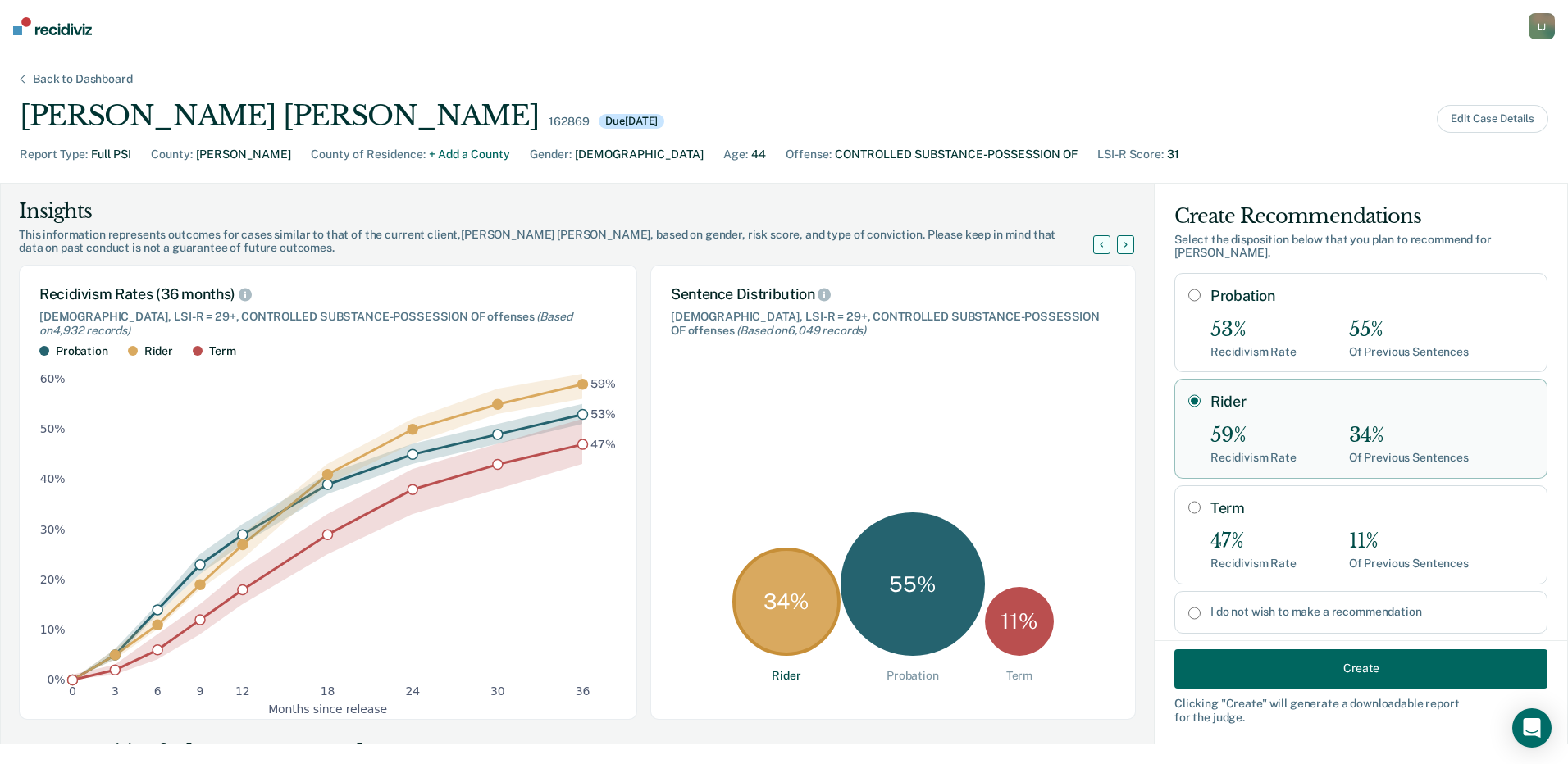
click at [1256, 665] on button "Create" at bounding box center [1361, 667] width 373 height 39
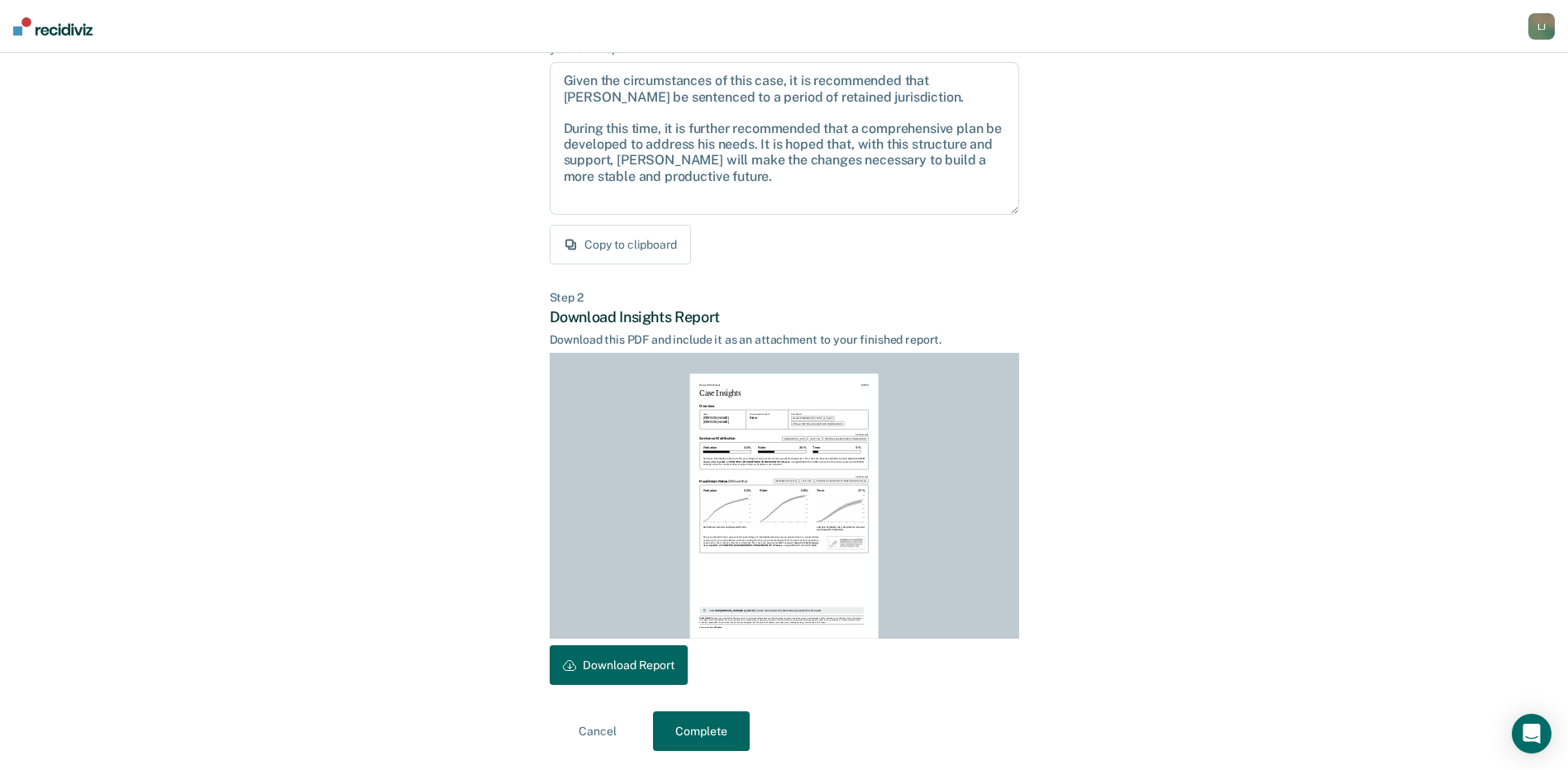
scroll to position [172, 0]
click at [623, 654] on button "Download Report" at bounding box center [618, 663] width 138 height 40
drag, startPoint x: 717, startPoint y: 727, endPoint x: 619, endPoint y: 195, distance: 541.0
click at [716, 726] on button "Complete" at bounding box center [701, 730] width 97 height 40
